Goal: Navigation & Orientation: Find specific page/section

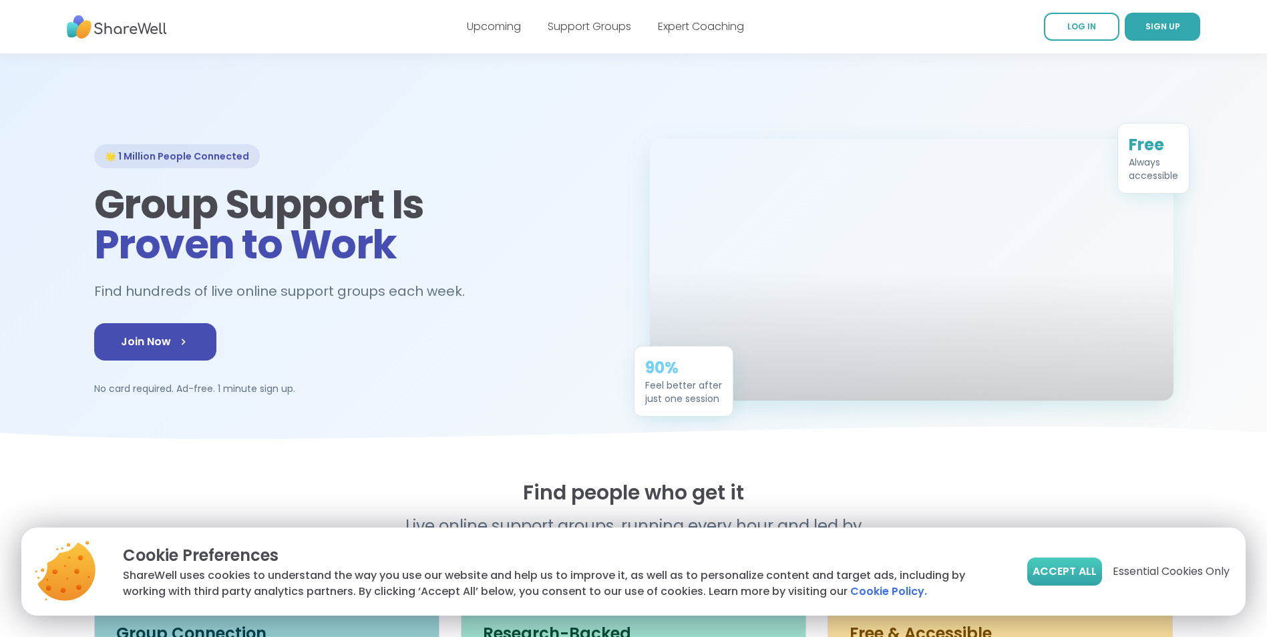
click at [1046, 566] on span "Accept All" at bounding box center [1064, 572] width 64 height 16
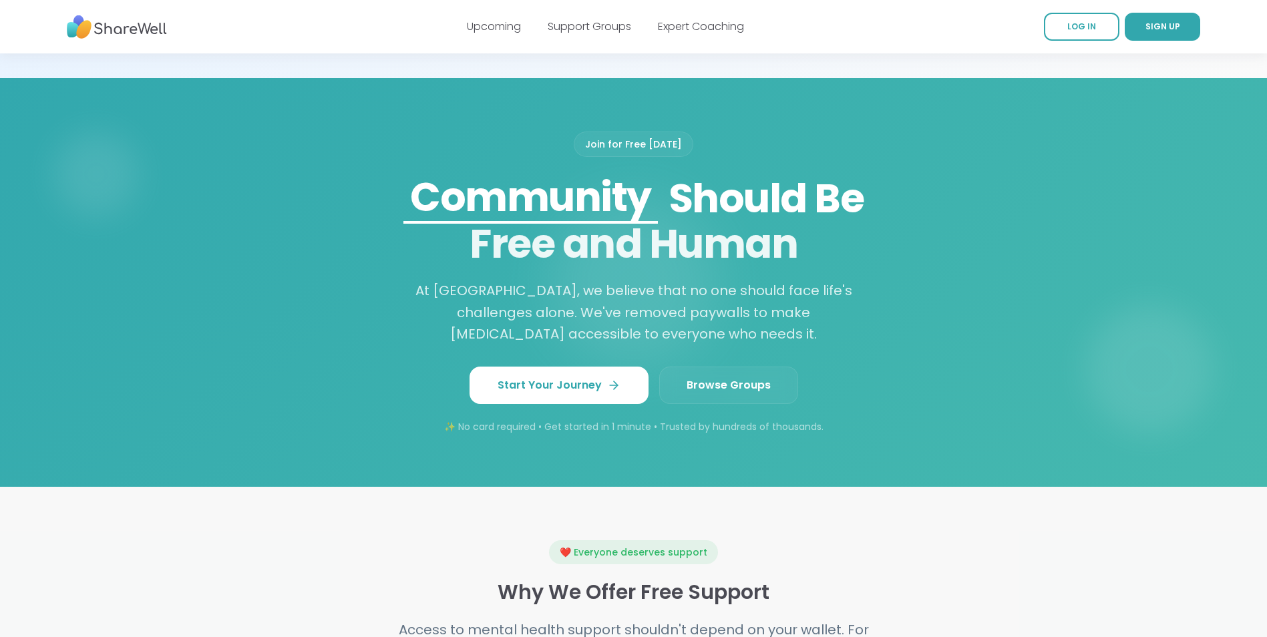
scroll to position [1002, 0]
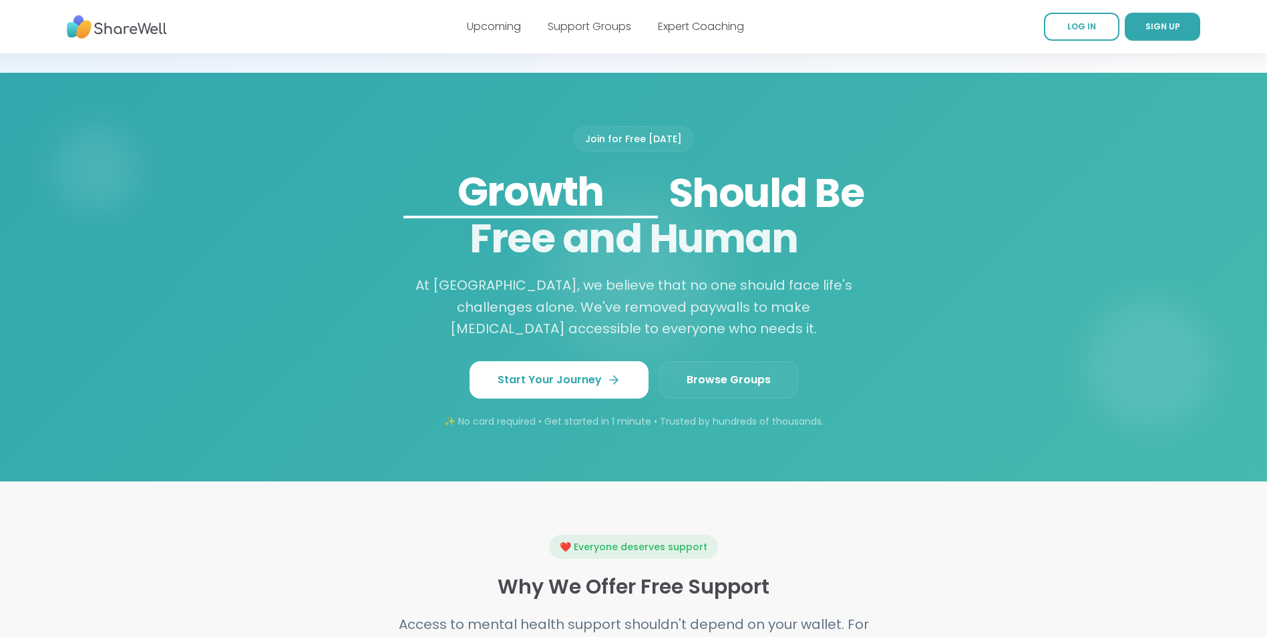
click at [700, 399] on link "Browse Groups" at bounding box center [728, 379] width 139 height 37
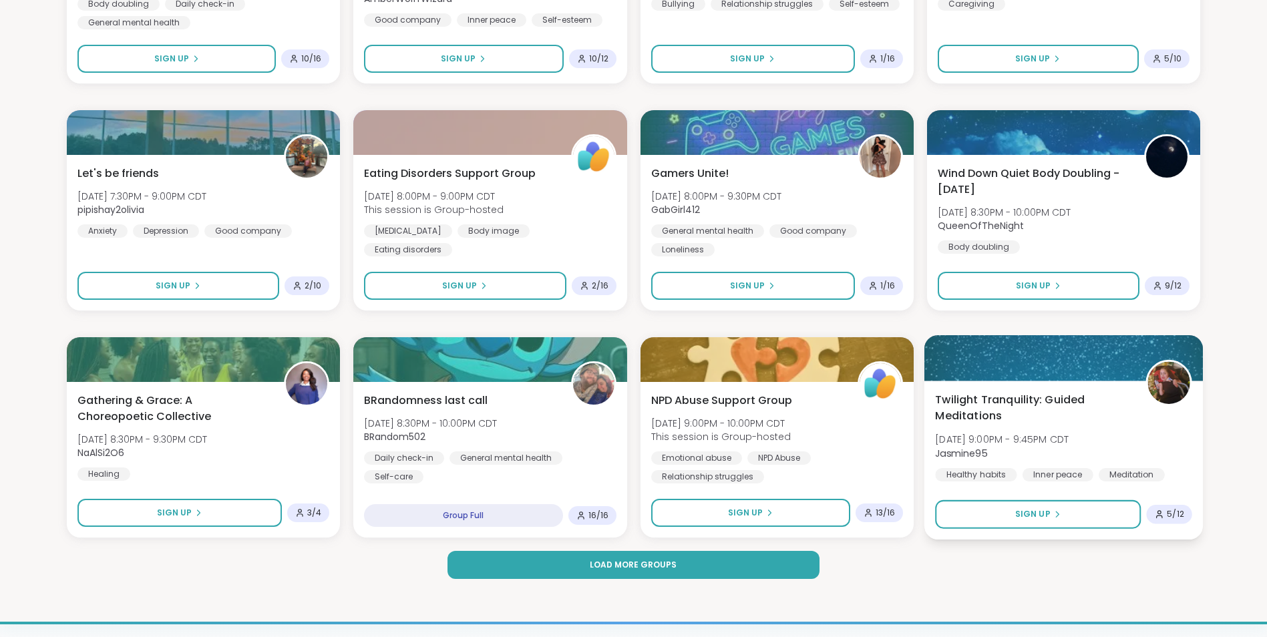
scroll to position [1669, 0]
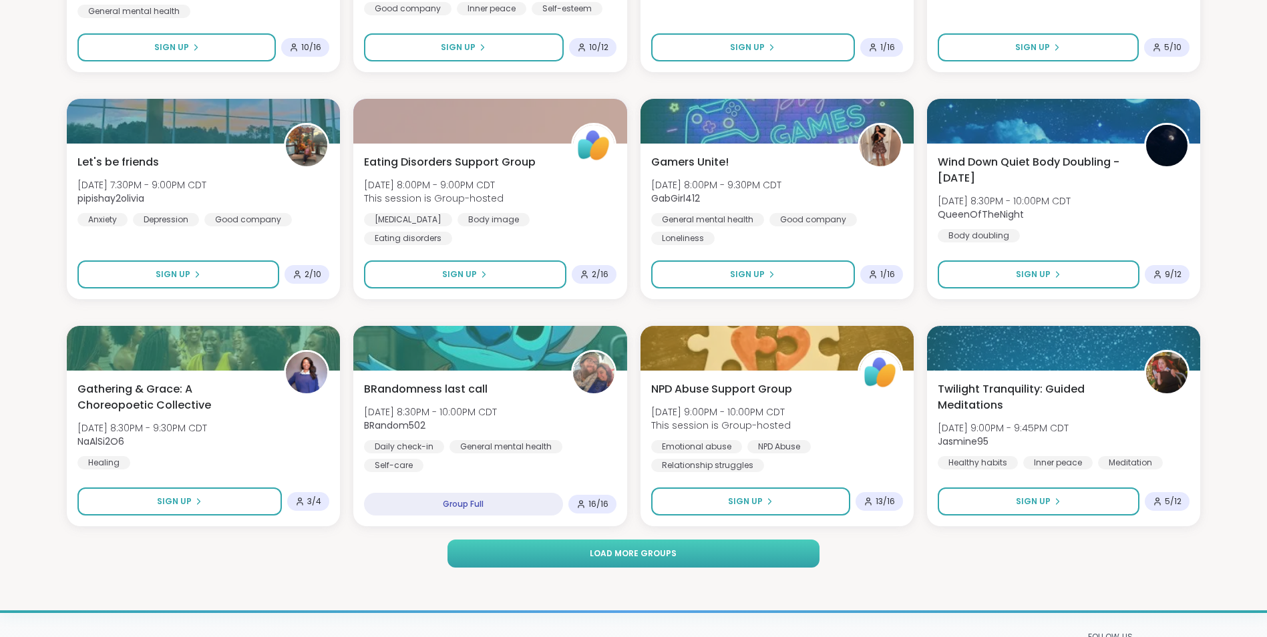
click at [654, 558] on span "Load more groups" at bounding box center [633, 554] width 87 height 12
click at [640, 549] on span "Load more groups" at bounding box center [633, 554] width 87 height 12
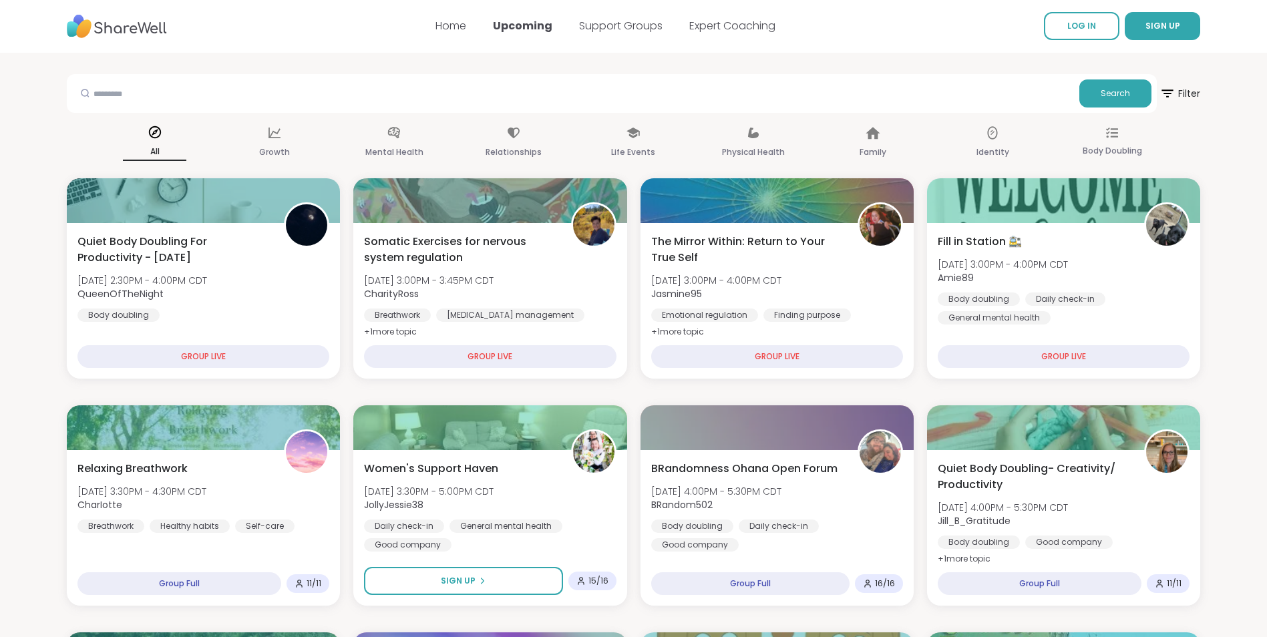
scroll to position [0, 0]
click at [174, 79] on div "Search" at bounding box center [612, 94] width 1090 height 39
click at [167, 93] on input "text" at bounding box center [573, 93] width 1002 height 27
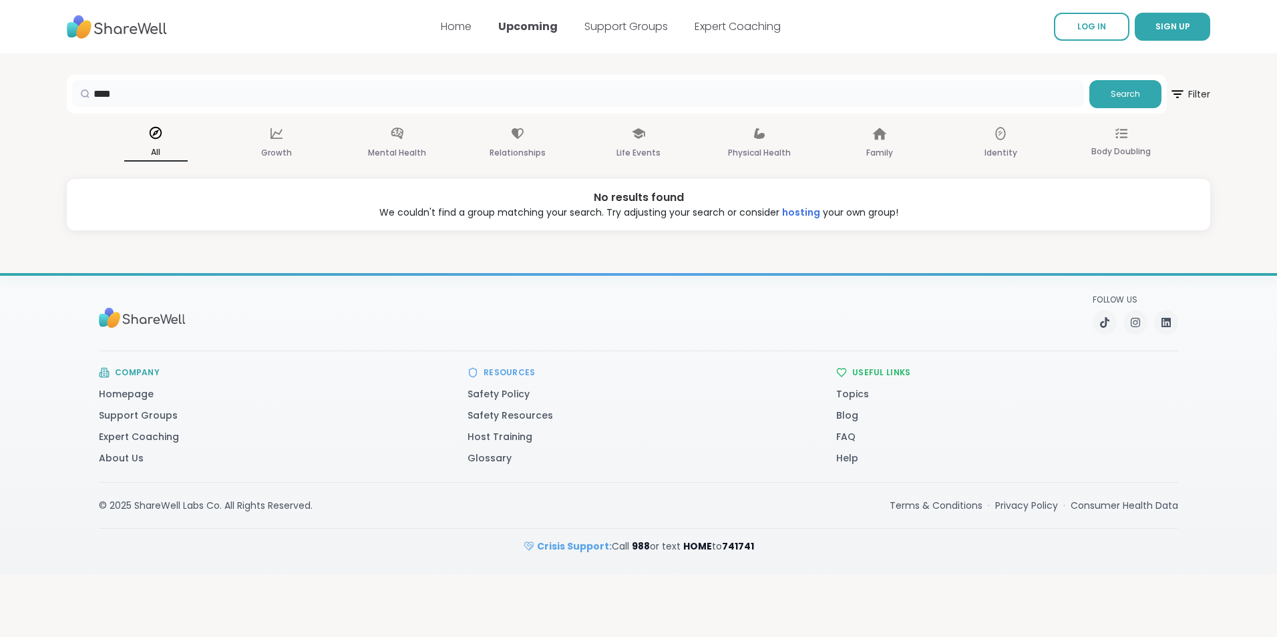
type input "****"
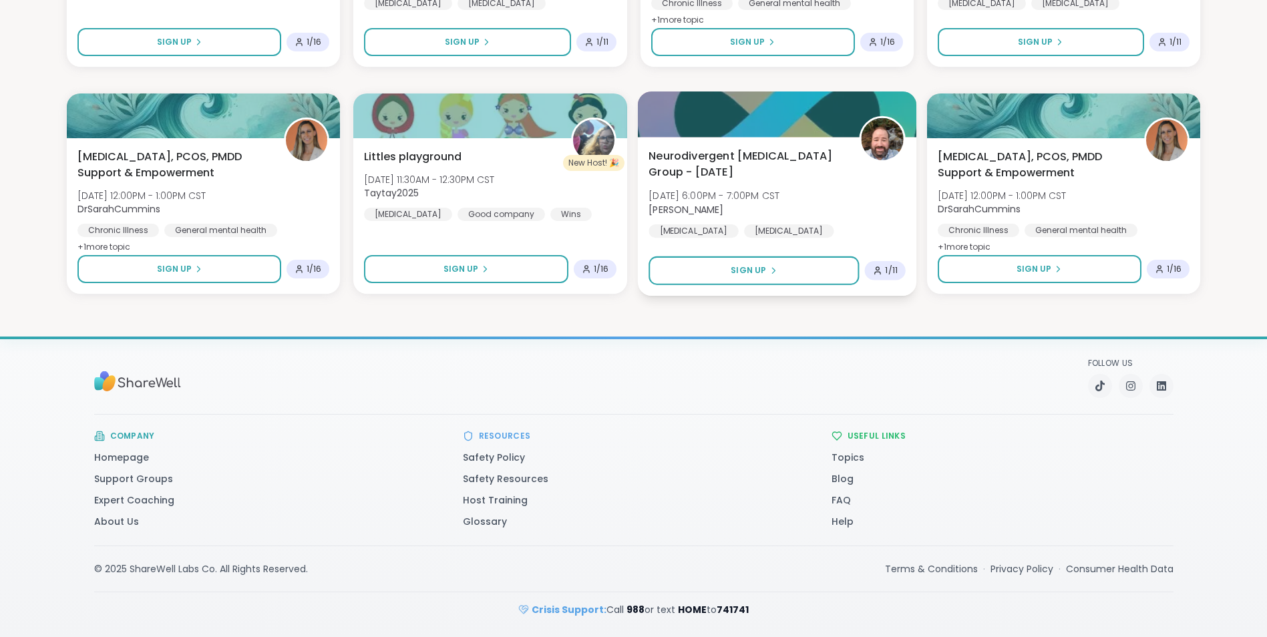
scroll to position [1448, 0]
